Goal: Information Seeking & Learning: Understand process/instructions

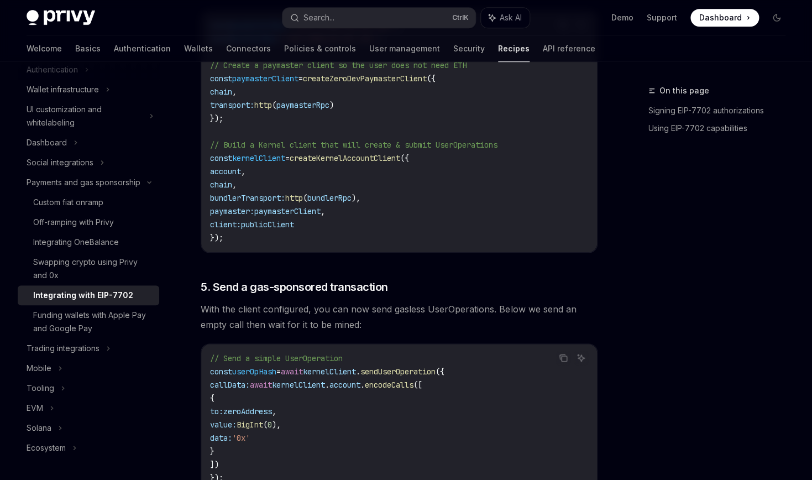
scroll to position [0, 286]
drag, startPoint x: 472, startPoint y: 282, endPoint x: 552, endPoint y: 278, distance: 80.8
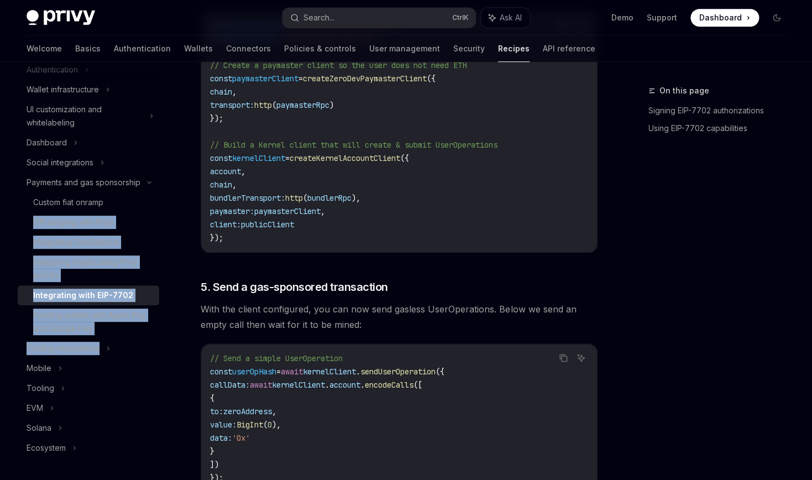
scroll to position [0, 0]
drag, startPoint x: 316, startPoint y: 278, endPoint x: 204, endPoint y: 282, distance: 111.8
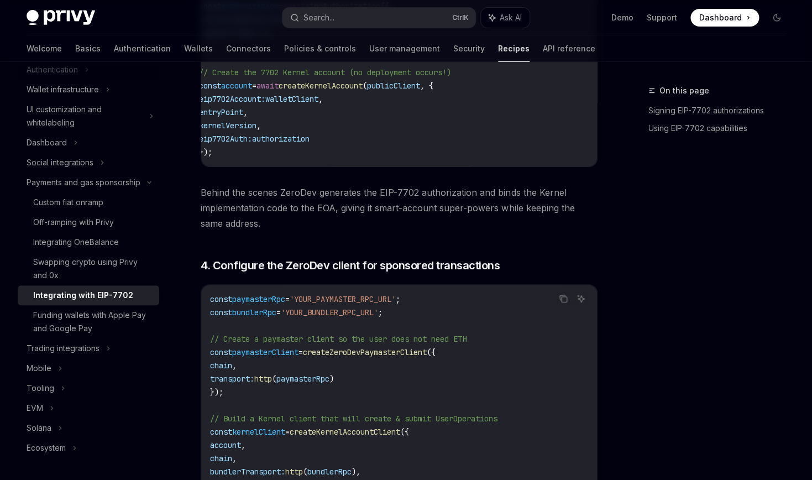
scroll to position [0, 286]
drag, startPoint x: 501, startPoint y: 356, endPoint x: 552, endPoint y: 354, distance: 50.9
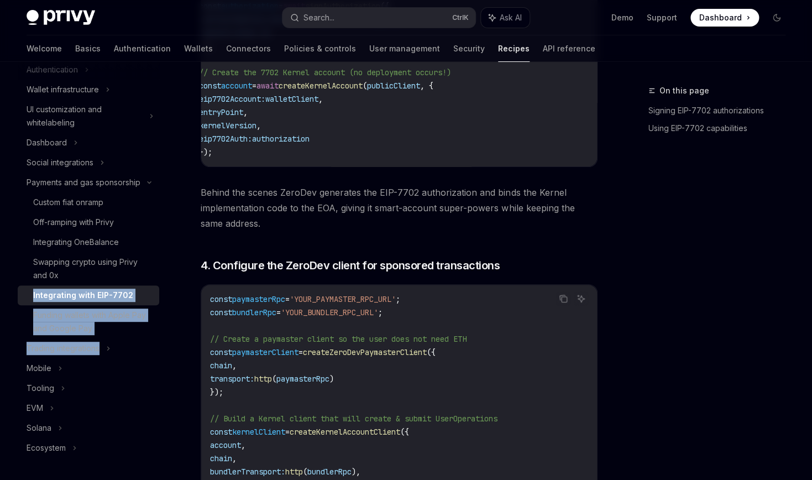
scroll to position [0, 0]
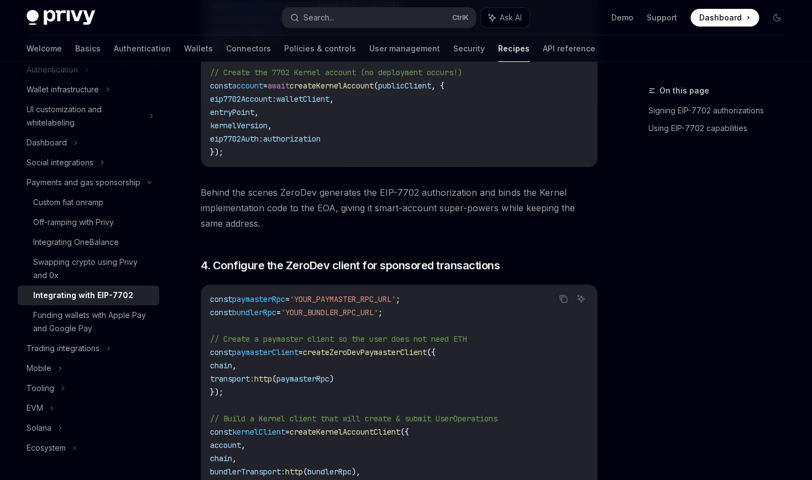
drag, startPoint x: 351, startPoint y: 359, endPoint x: 302, endPoint y: 362, distance: 48.1
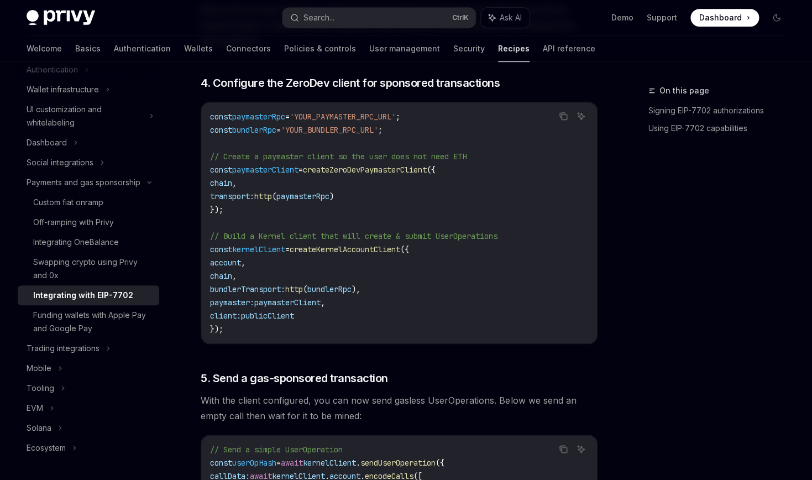
scroll to position [1916, 0]
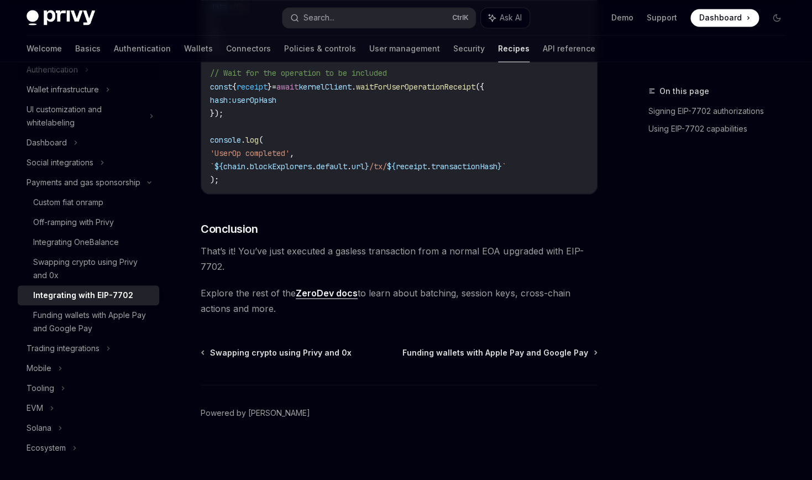
scroll to position [3509, 0]
